Goal: Task Accomplishment & Management: Use online tool/utility

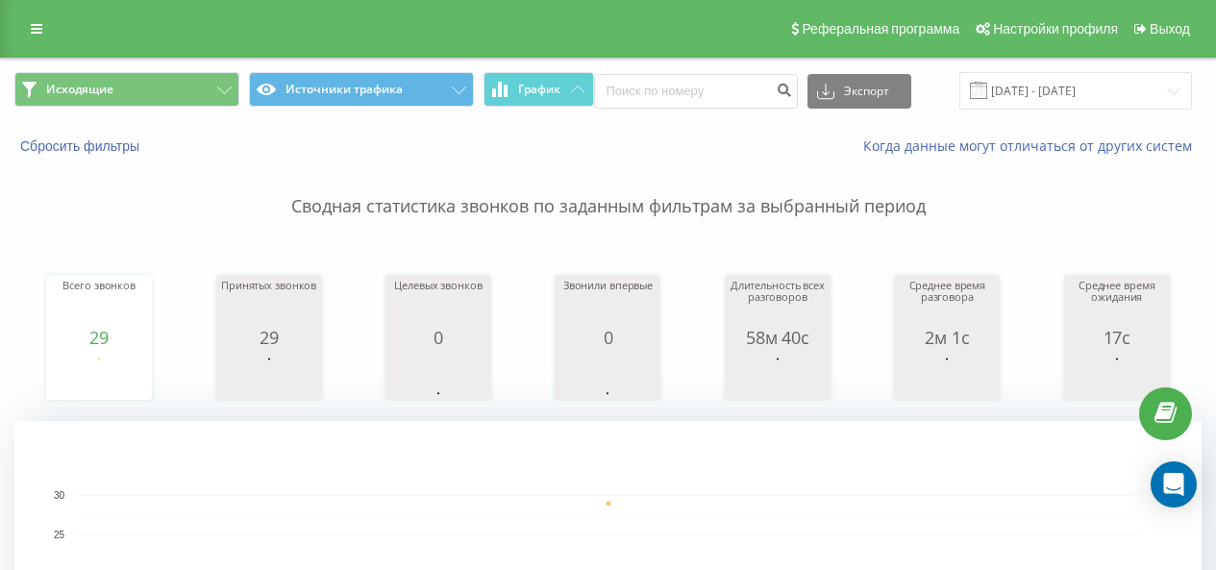
click at [1045, 64] on div "Исходящие Источники трафика График Экспорт .csv .xls .xlsx [DATE] - [DATE]" at bounding box center [608, 91] width 1214 height 64
click at [1036, 82] on input "[DATE] - [DATE]" at bounding box center [1075, 90] width 233 height 37
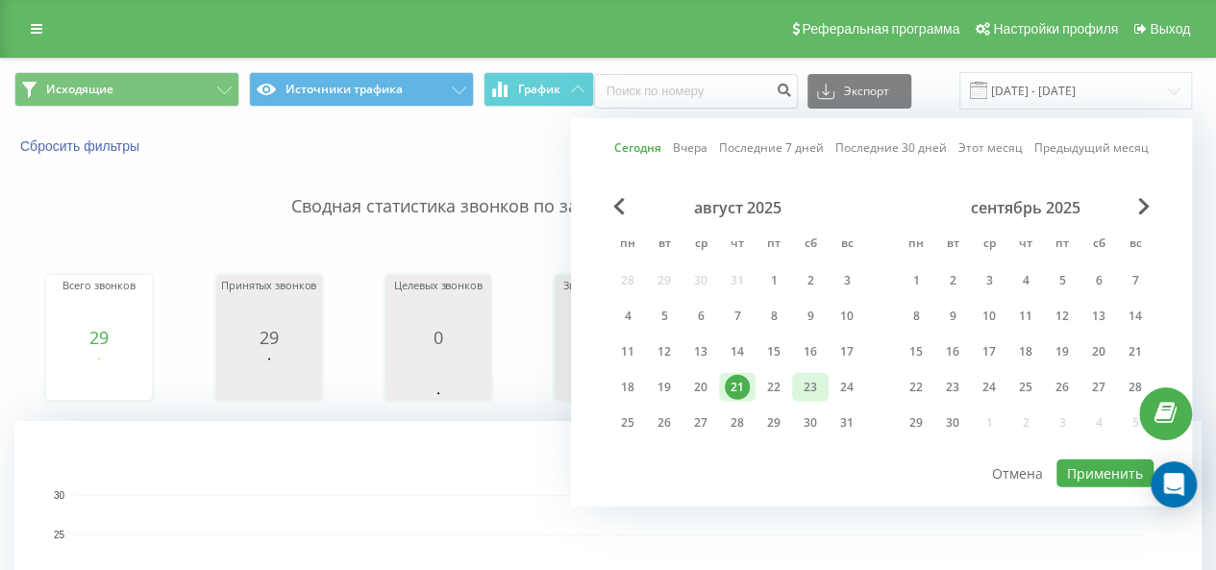
click at [780, 382] on div "22" at bounding box center [773, 387] width 25 height 25
click at [1109, 460] on button "Применить" at bounding box center [1105, 474] width 97 height 28
type input "[DATE] - [DATE]"
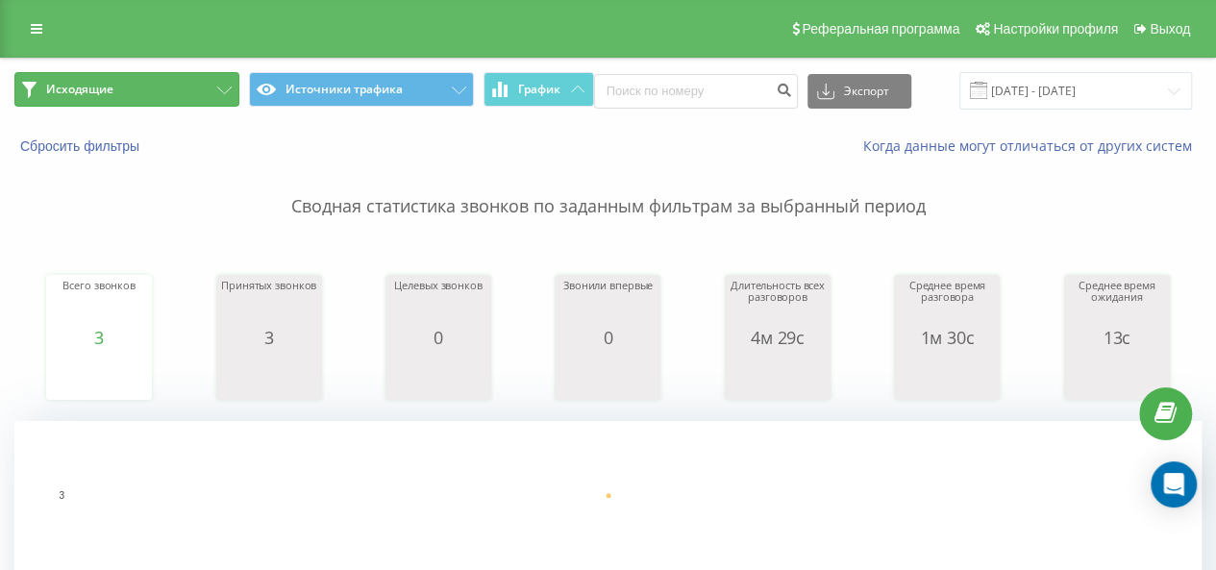
click at [144, 85] on button "Исходящие" at bounding box center [126, 89] width 225 height 35
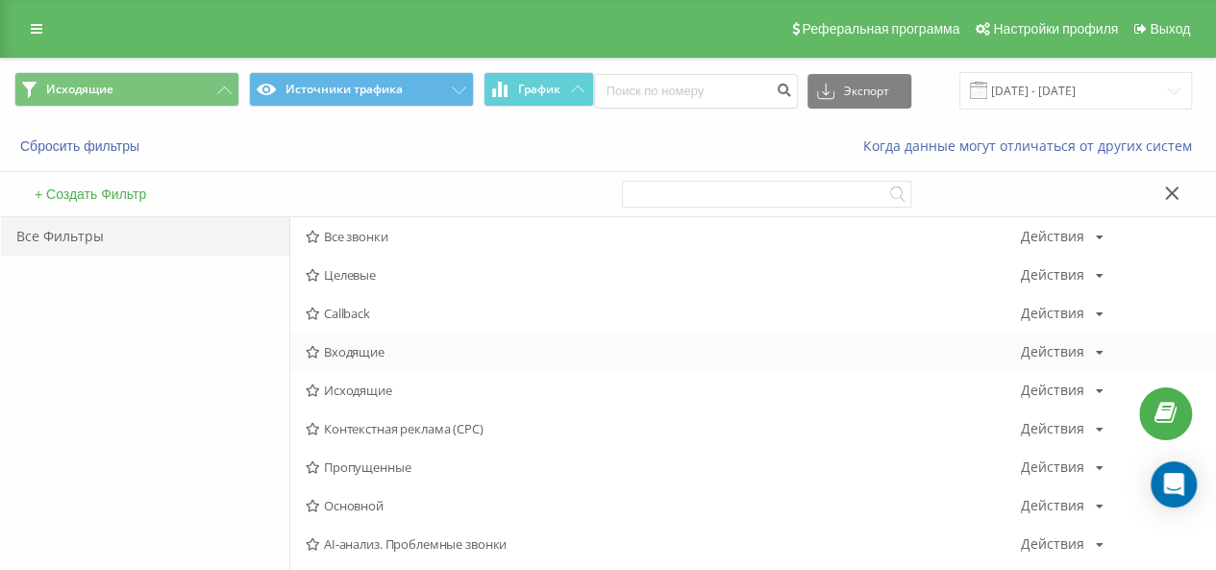
click at [379, 357] on span "Входящие" at bounding box center [663, 351] width 715 height 13
